Goal: Check status

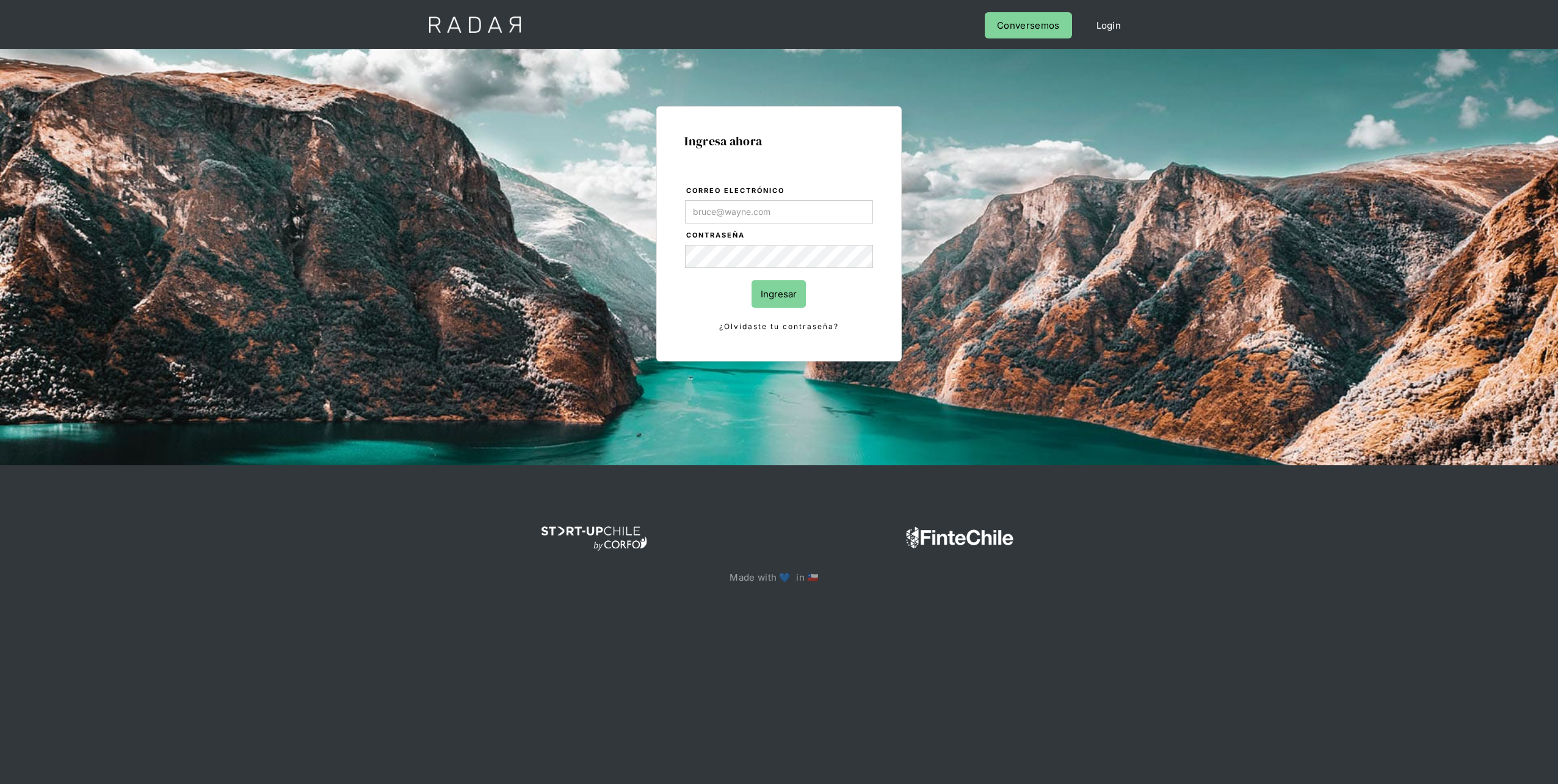
type input "[EMAIL_ADDRESS][DOMAIN_NAME]"
click at [779, 299] on input "Ingresar" at bounding box center [779, 294] width 55 height 27
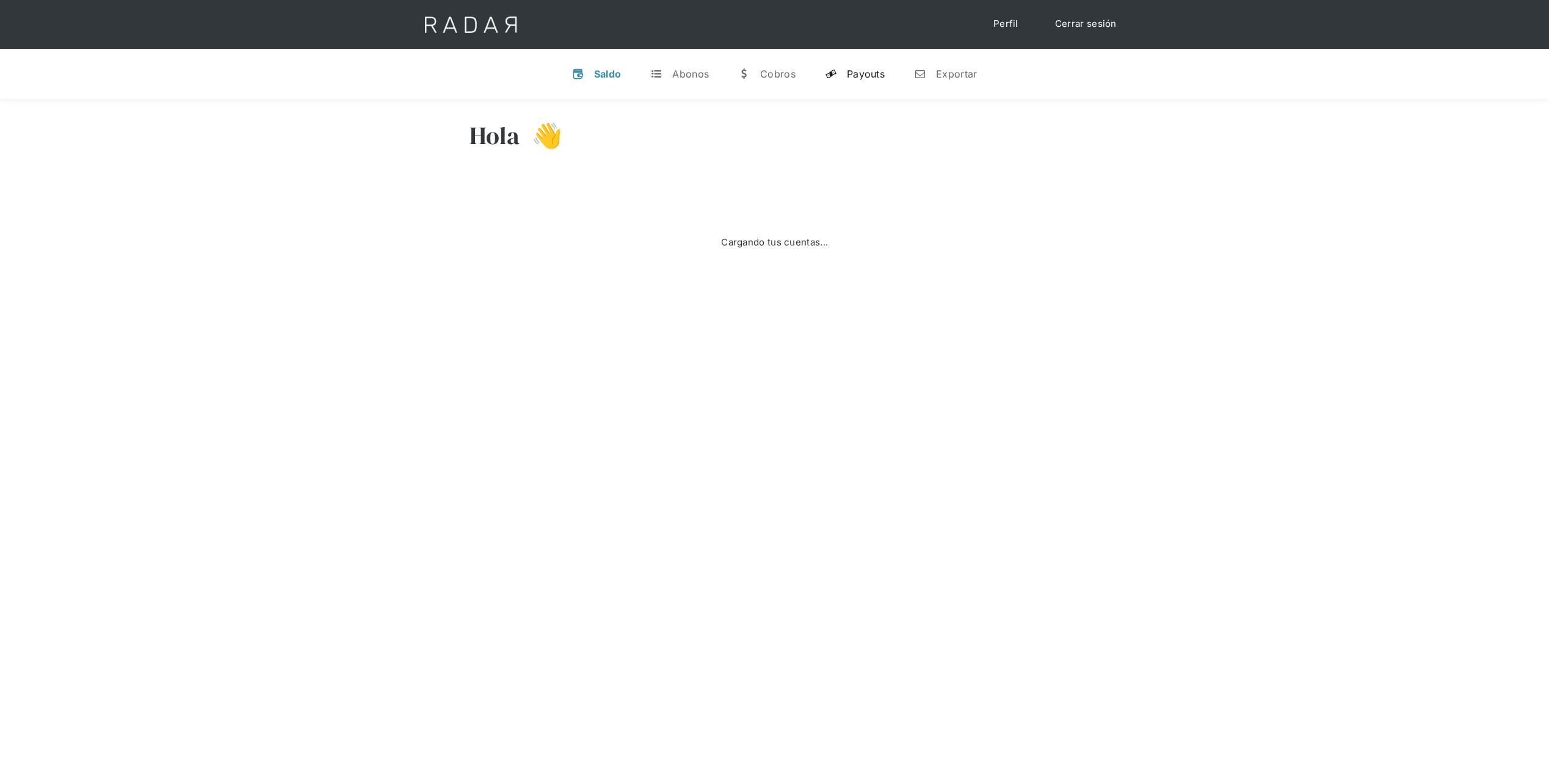
click at [870, 75] on div "Payouts" at bounding box center [866, 73] width 38 height 12
select select "remitee"
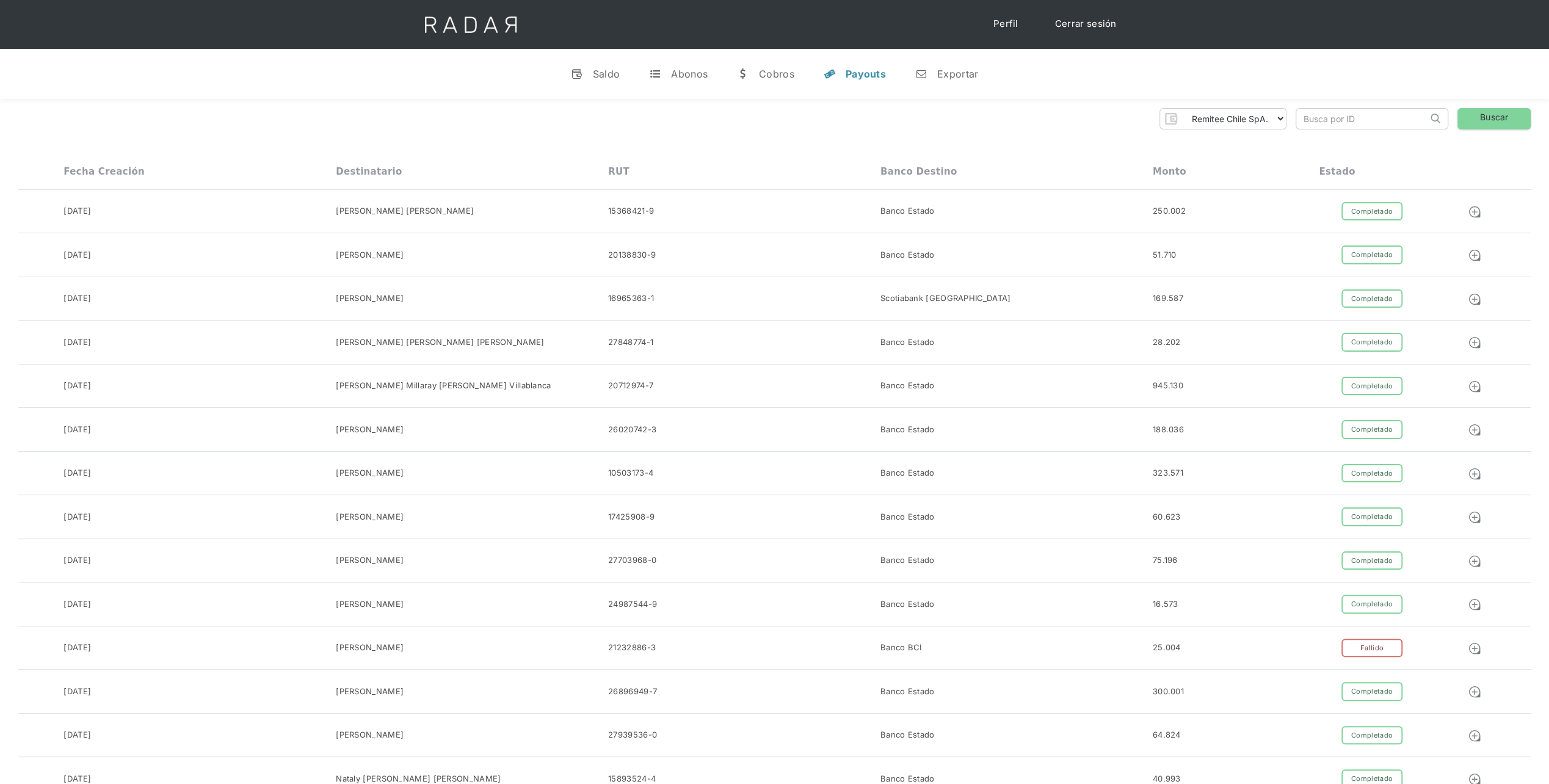
click at [1339, 124] on input "search" at bounding box center [1362, 118] width 131 height 20
paste input "10070006"
click at [1487, 123] on link "Buscar" at bounding box center [1494, 118] width 74 height 21
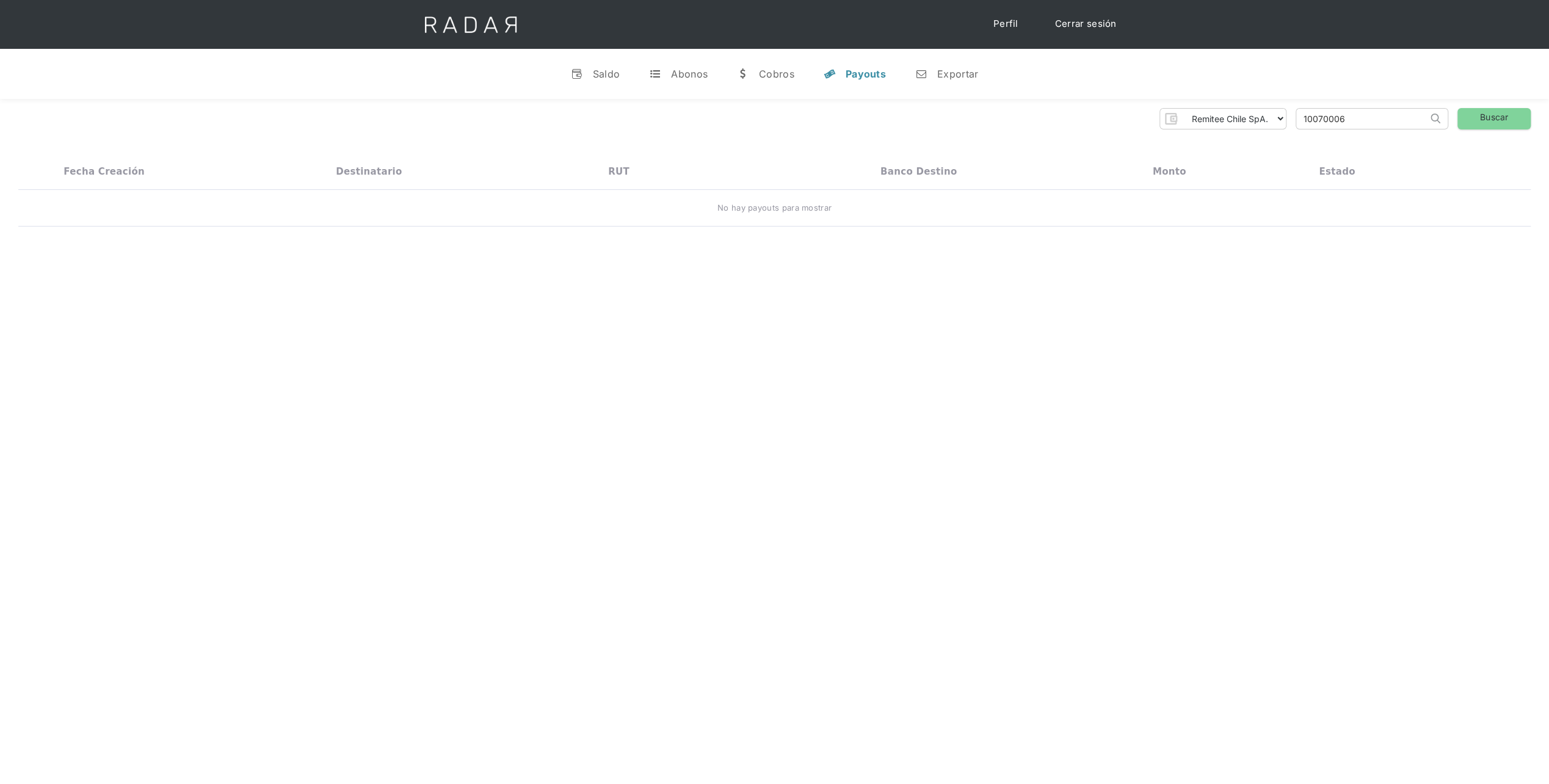
click at [1370, 114] on input "10070006" at bounding box center [1362, 118] width 131 height 20
paste input "2120"
click at [1471, 120] on link "Buscar" at bounding box center [1494, 118] width 74 height 21
click at [1237, 122] on select "Remitee Chile SpA." at bounding box center [1233, 117] width 105 height 19
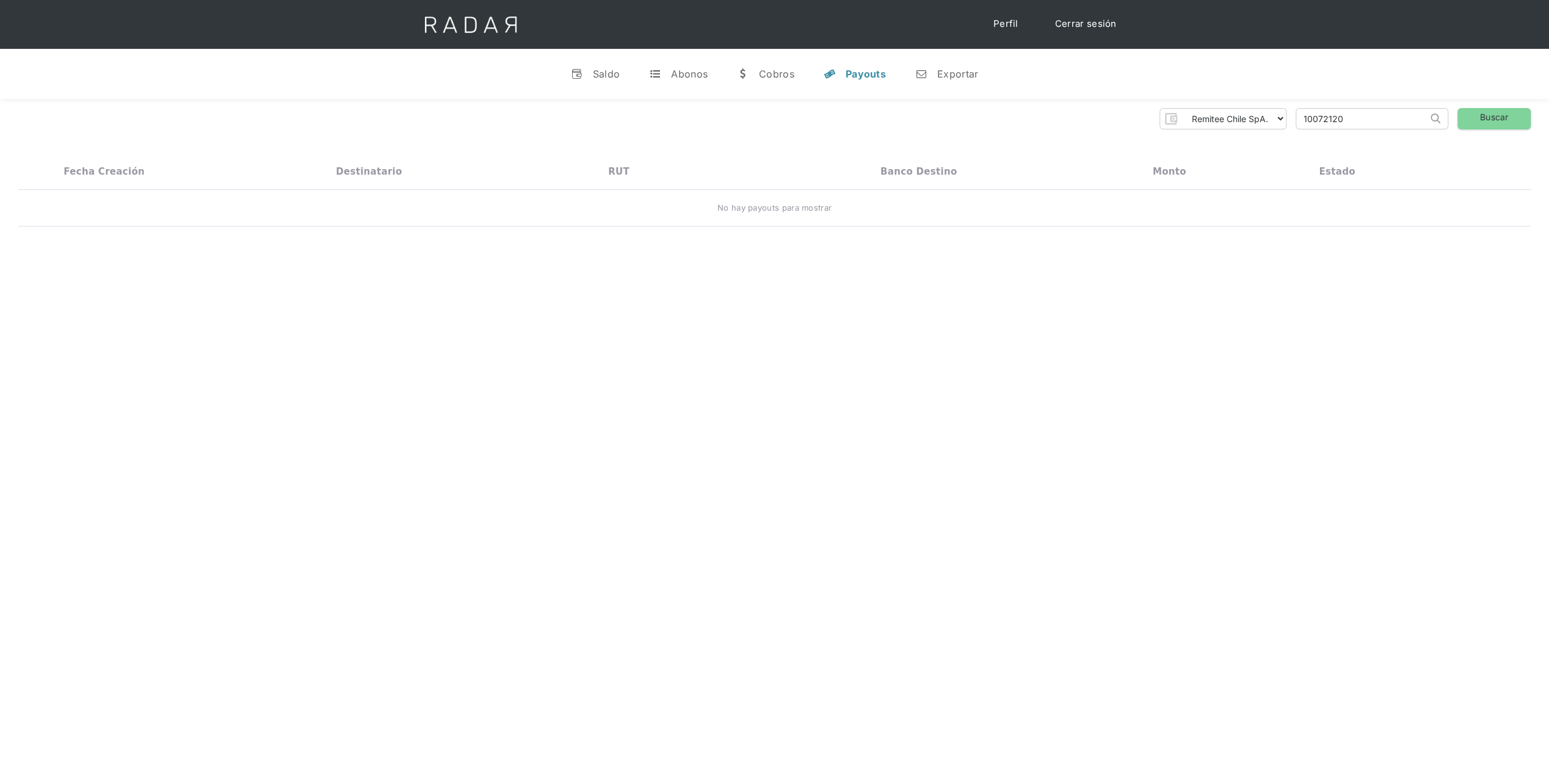
click at [994, 140] on div "Remitee Chile SpA. Thank you! Your submission has been received! Oops! Somethin…" at bounding box center [774, 167] width 1549 height 137
click at [1353, 118] on input "10072120" at bounding box center [1362, 118] width 131 height 20
click at [785, 75] on div "Cobros" at bounding box center [776, 73] width 35 height 12
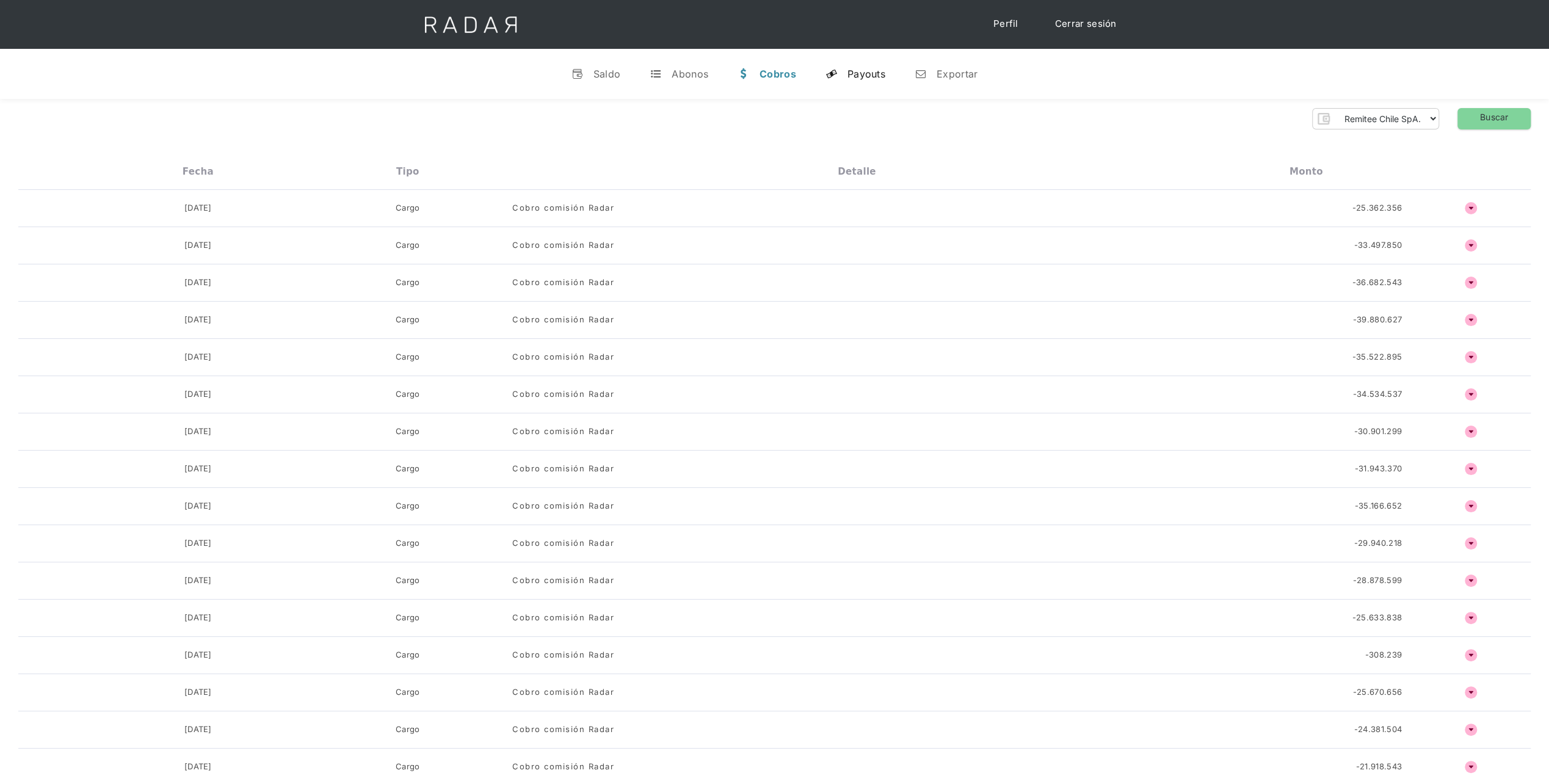
click at [855, 74] on div "Payouts" at bounding box center [867, 73] width 38 height 12
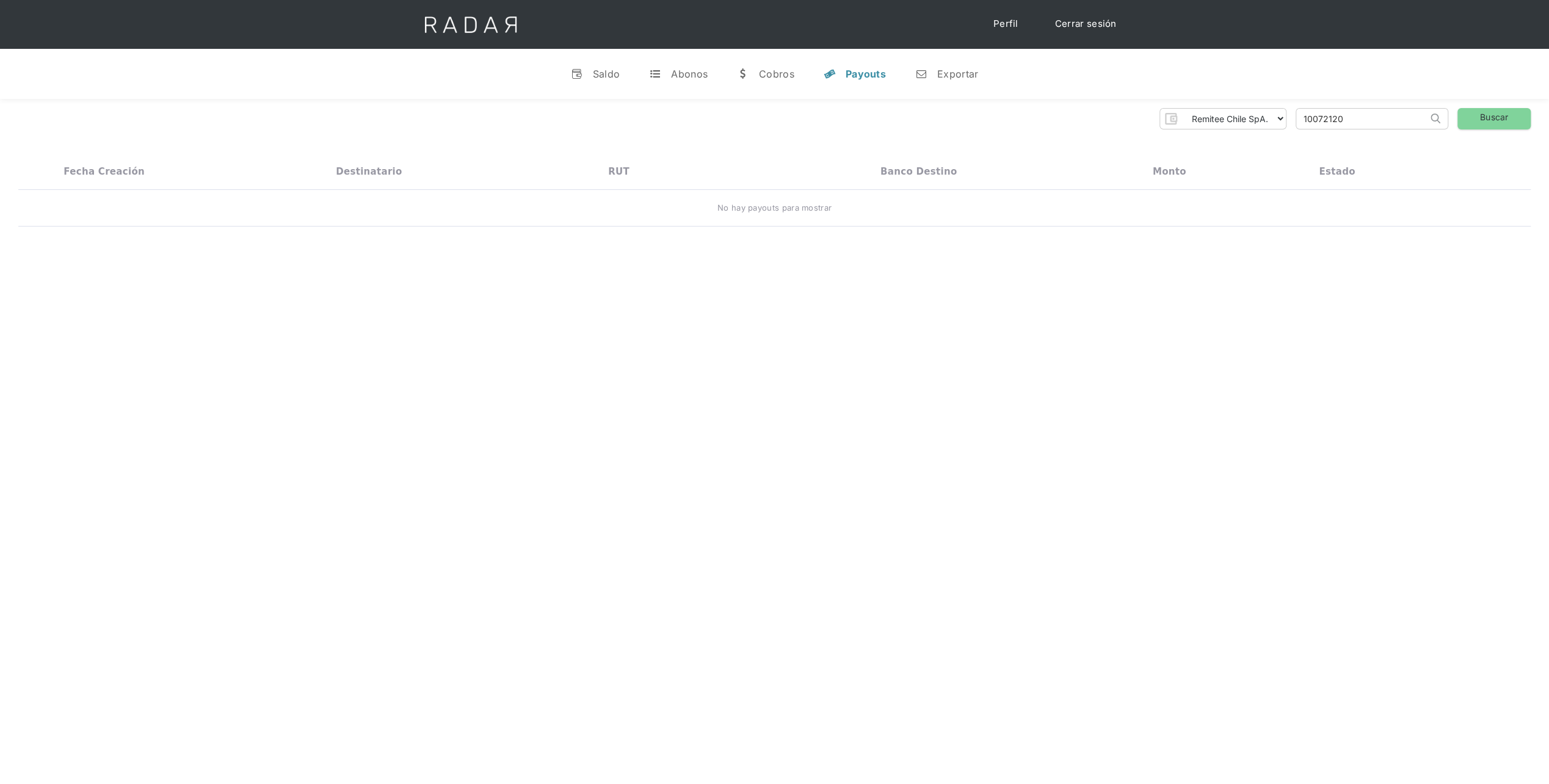
click at [1360, 120] on input "10072120" at bounding box center [1362, 118] width 131 height 20
paste input "63927"
type input "10063927"
click at [1432, 119] on img at bounding box center [1434, 118] width 10 height 10
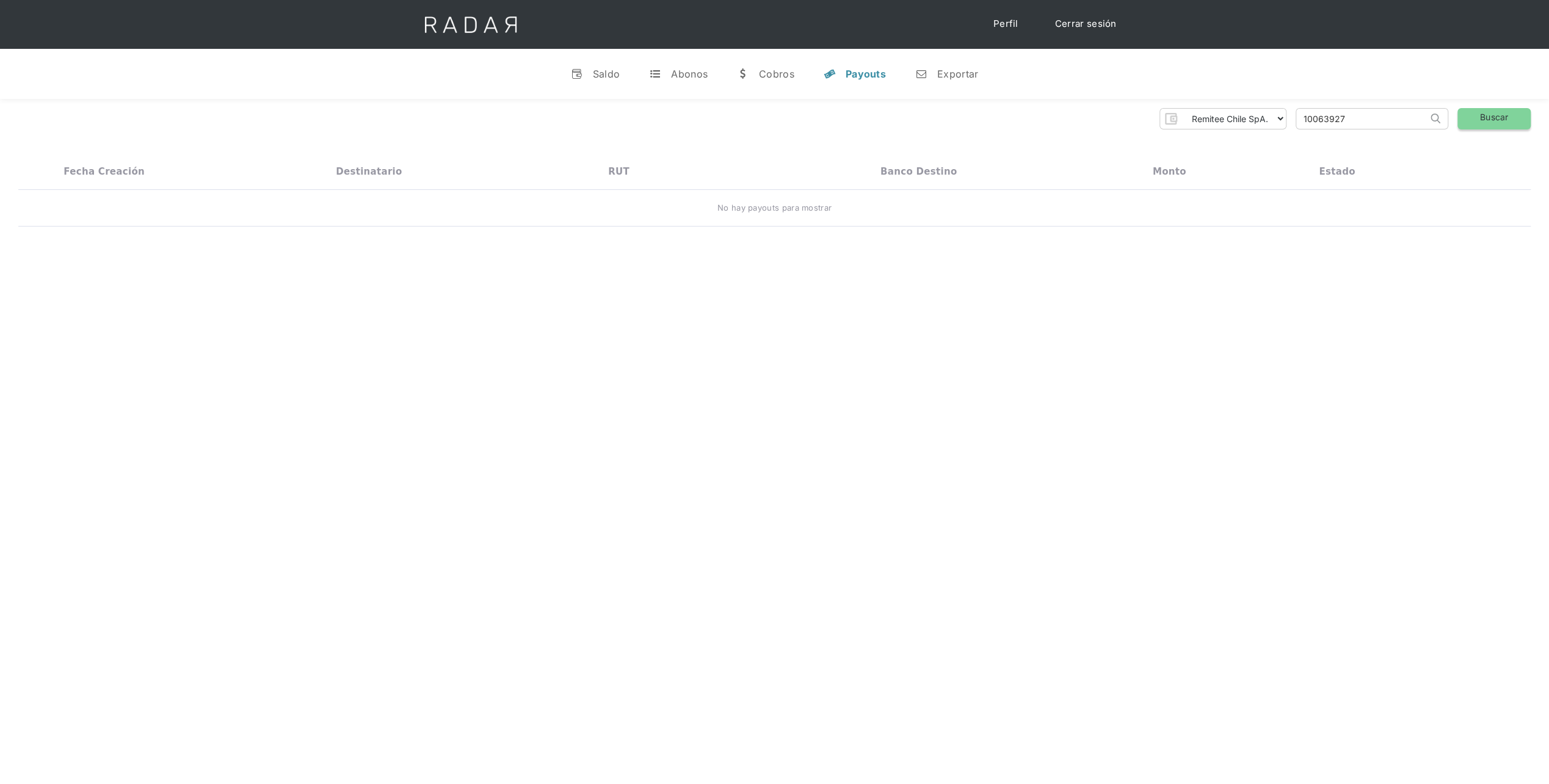
click at [1463, 117] on link "Buscar" at bounding box center [1494, 118] width 74 height 21
click at [589, 58] on link "v Saldo" at bounding box center [596, 74] width 69 height 32
